Goal: Information Seeking & Learning: Compare options

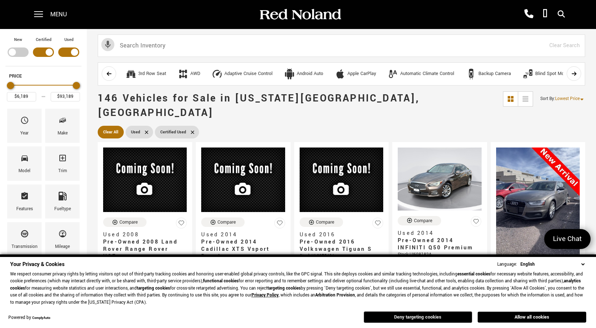
click at [407, 319] on button "Deny targeting cookies" at bounding box center [418, 317] width 109 height 12
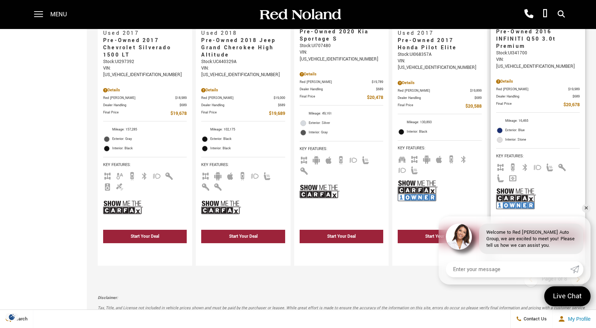
scroll to position [1339, 0]
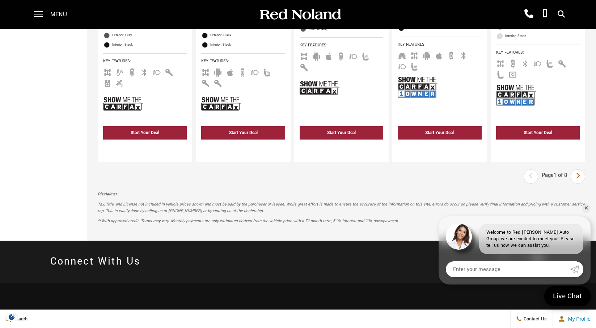
drag, startPoint x: 56, startPoint y: 10, endPoint x: 322, endPoint y: 199, distance: 325.8
click at [56, 10] on span "Menu" at bounding box center [58, 14] width 17 height 29
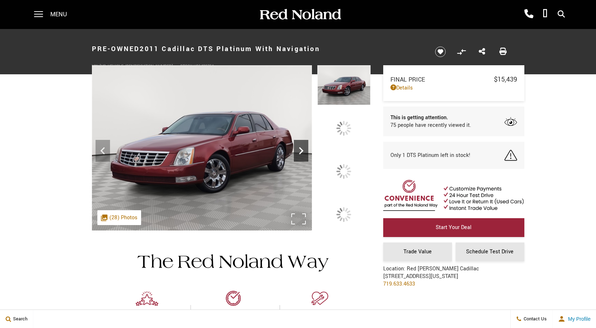
click at [308, 158] on icon at bounding box center [301, 150] width 14 height 14
click at [247, 152] on img at bounding box center [202, 147] width 220 height 165
click at [312, 170] on img at bounding box center [202, 147] width 220 height 165
click at [308, 158] on icon at bounding box center [301, 150] width 14 height 14
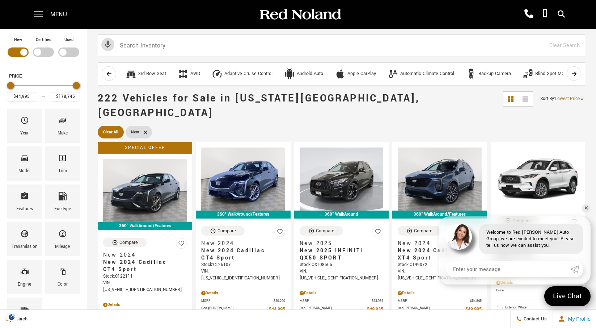
click at [39, 16] on span at bounding box center [38, 14] width 9 height 29
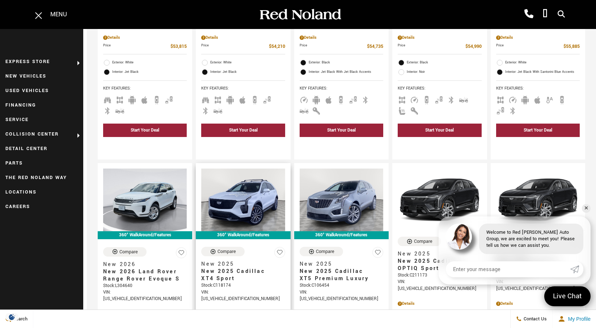
scroll to position [1086, 0]
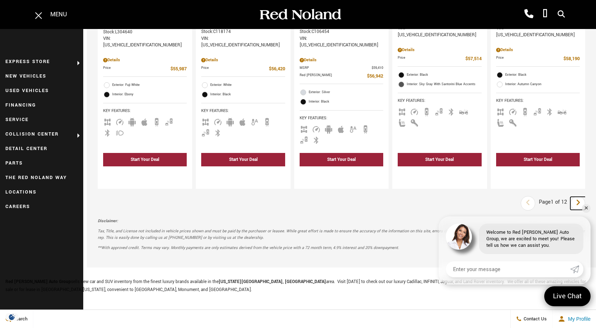
click at [580, 197] on icon "next page" at bounding box center [578, 203] width 5 height 12
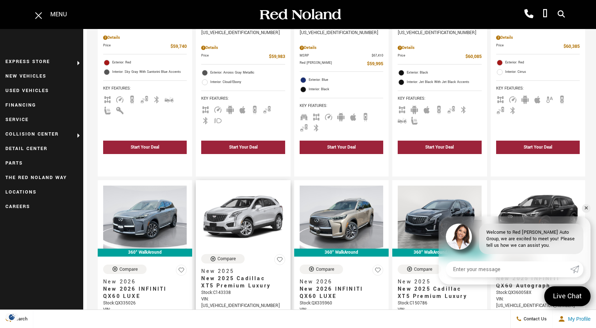
scroll to position [1013, 0]
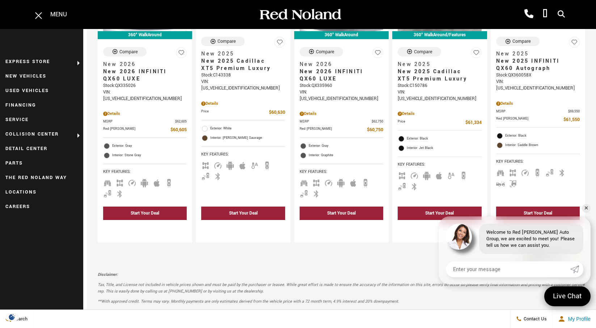
click at [531, 250] on icon "previous page" at bounding box center [528, 256] width 5 height 12
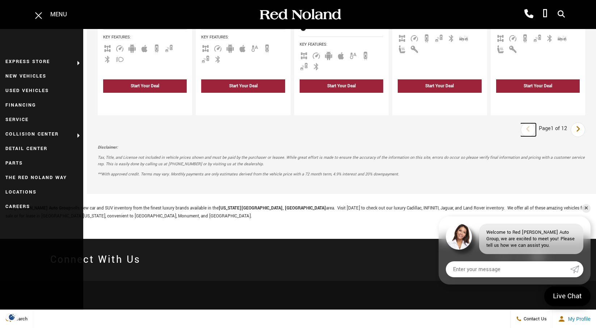
scroll to position [36, 0]
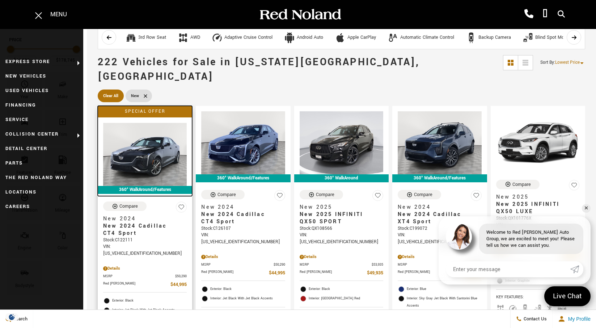
click at [143, 106] on div "Special Offer" at bounding box center [145, 112] width 94 height 12
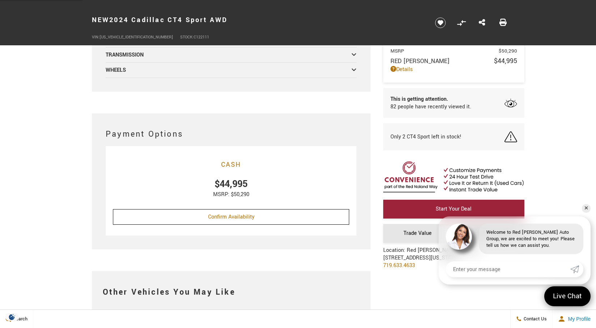
scroll to position [2027, 0]
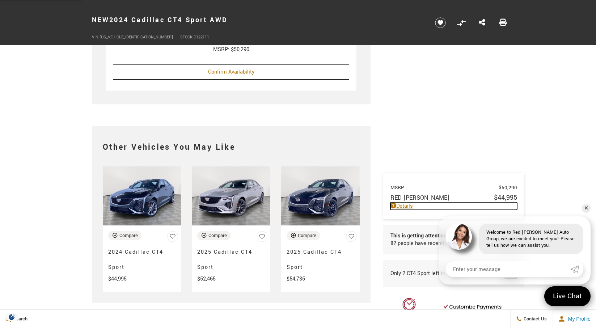
click at [410, 202] on link "Details" at bounding box center [453, 206] width 127 height 8
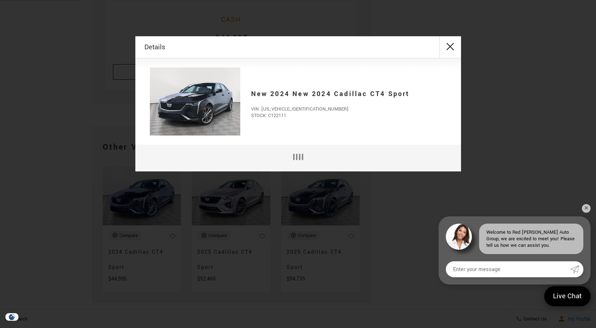
scroll to position [0, 0]
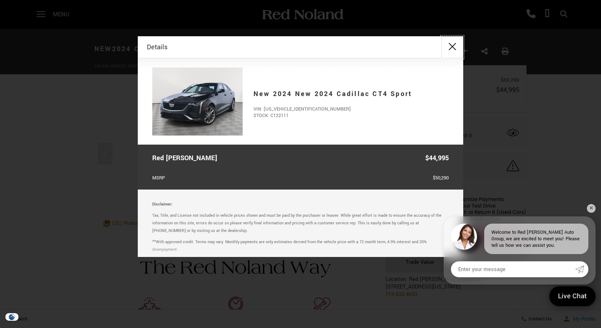
click at [450, 47] on button "close" at bounding box center [453, 47] width 22 height 22
